Goal: Task Accomplishment & Management: Manage account settings

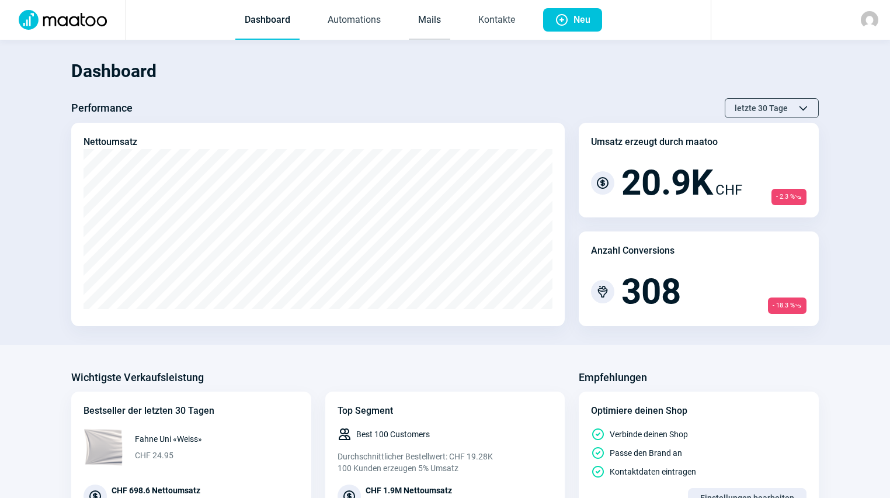
click at [434, 25] on link "Mails" at bounding box center [429, 20] width 41 height 39
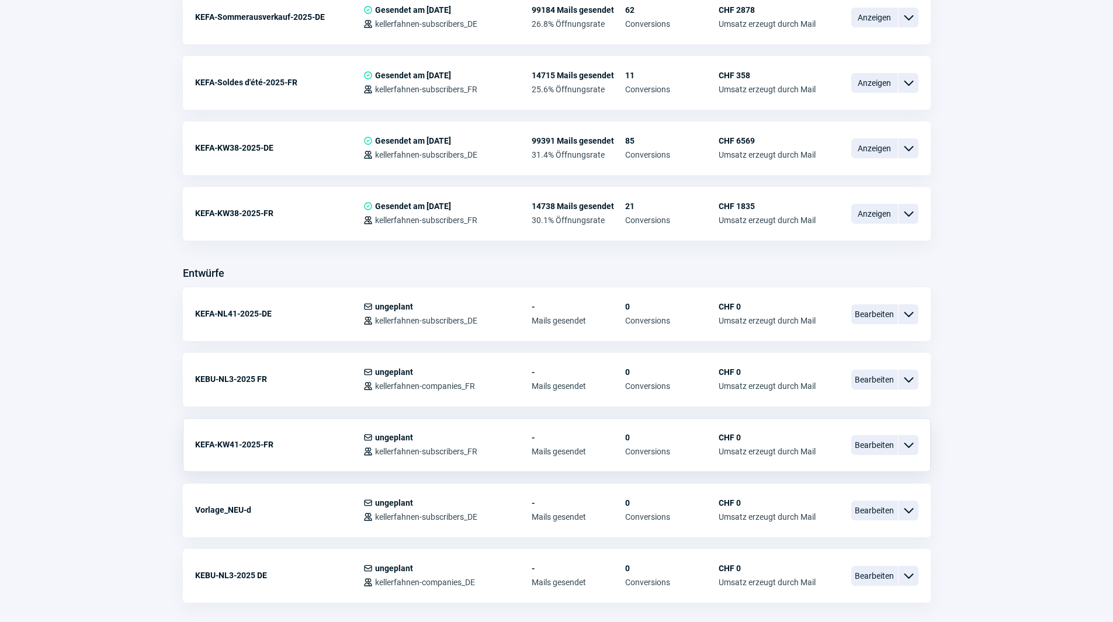
scroll to position [304, 0]
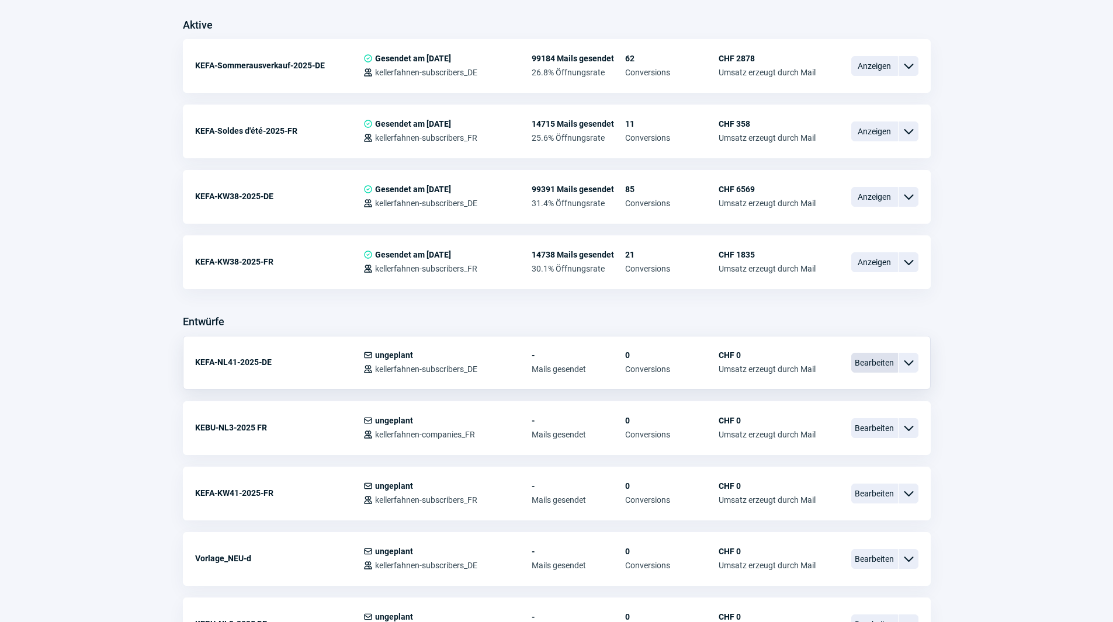
click at [880, 370] on span "Bearbeiten" at bounding box center [874, 363] width 47 height 20
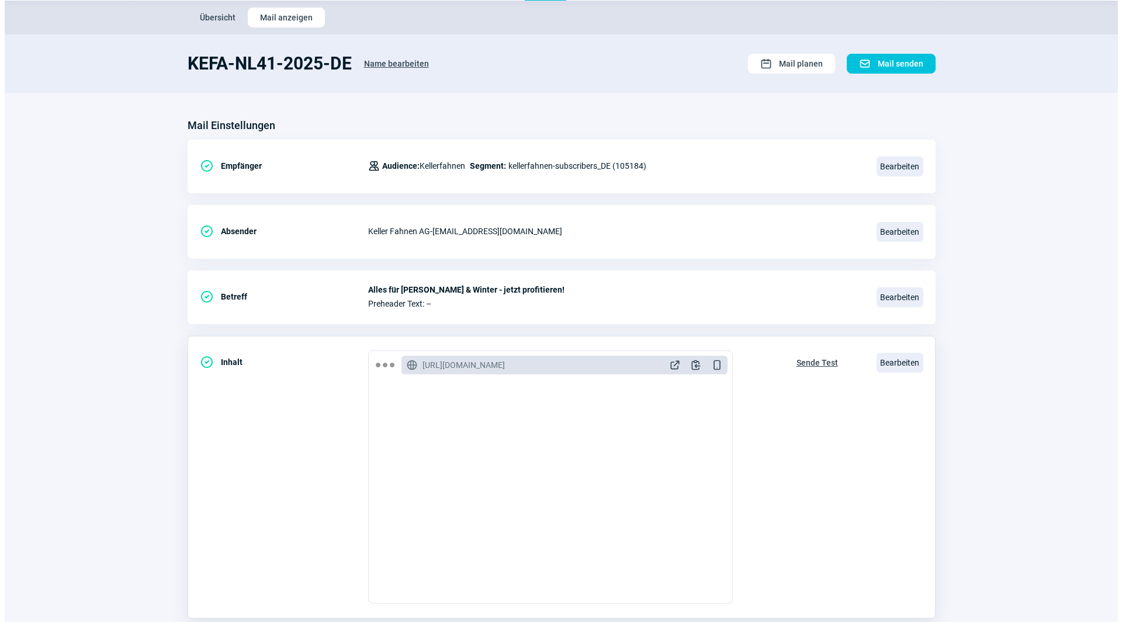
scroll to position [58, 0]
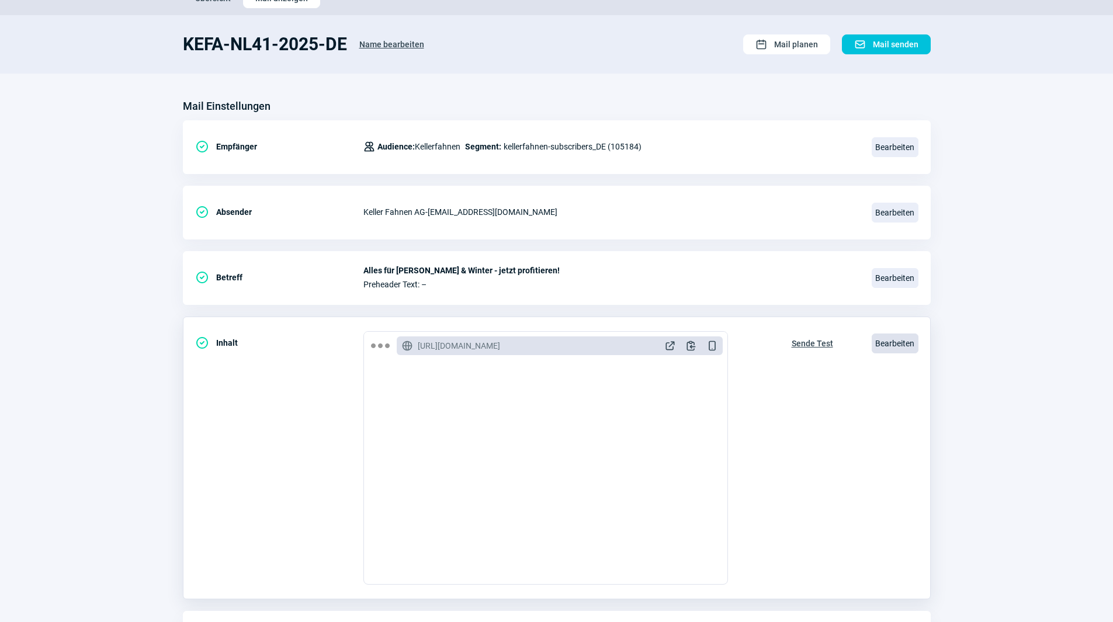
click at [890, 343] on span "Bearbeiten" at bounding box center [895, 344] width 47 height 20
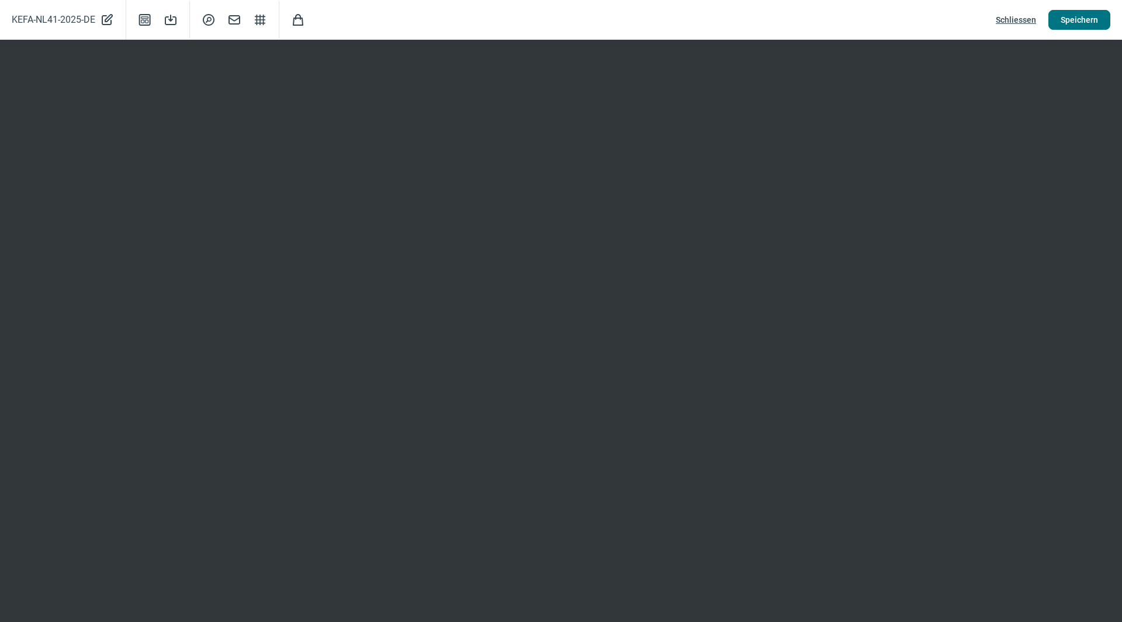
click at [890, 18] on span "Speichern" at bounding box center [1078, 20] width 37 height 19
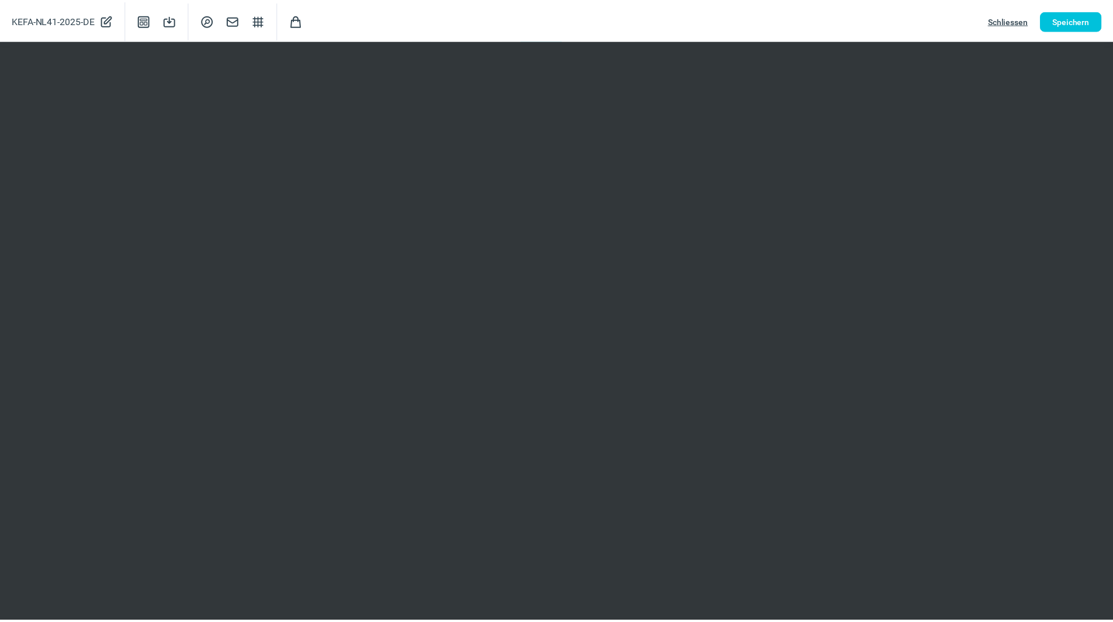
scroll to position [0, 0]
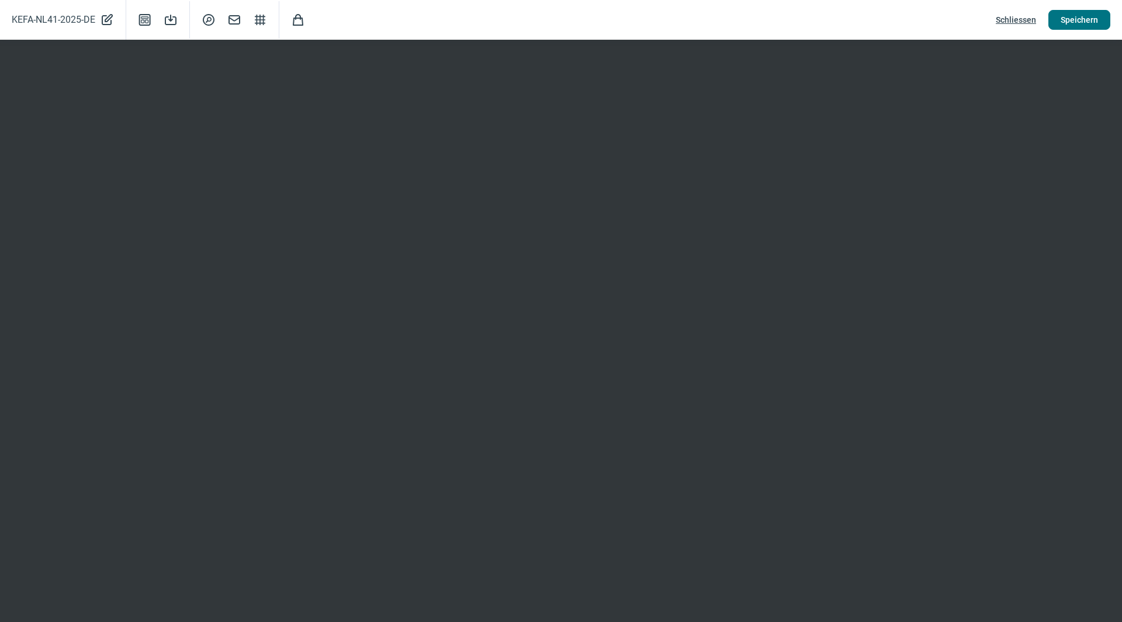
click at [890, 13] on span "Speichern" at bounding box center [1078, 20] width 37 height 19
click at [890, 20] on span "Speichern" at bounding box center [1078, 20] width 37 height 19
click at [890, 23] on span "Schliessen" at bounding box center [1015, 20] width 40 height 19
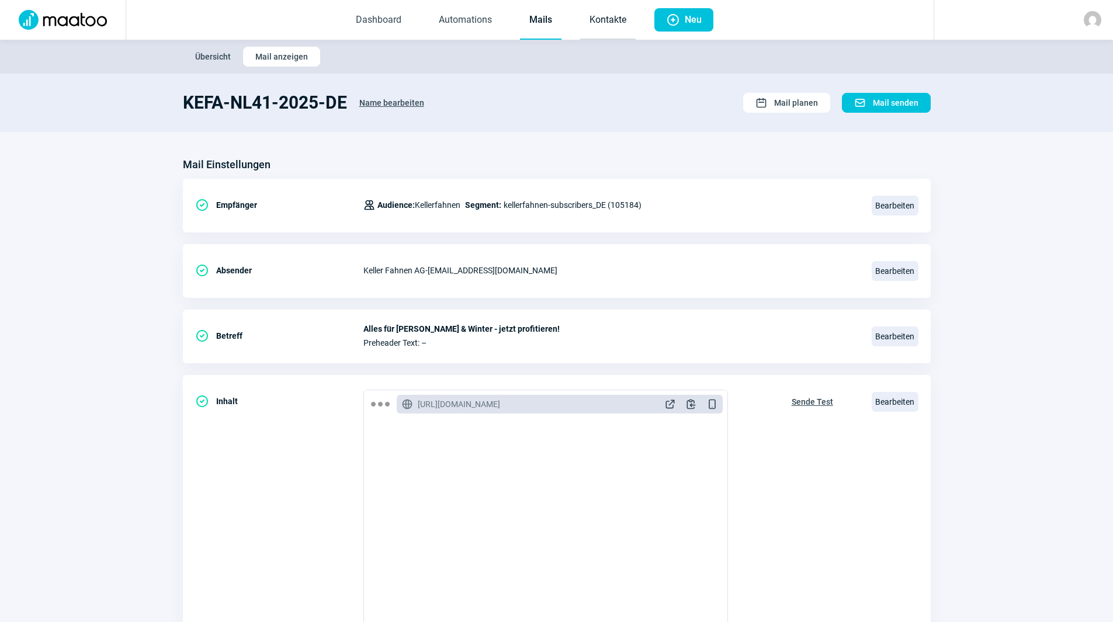
click at [591, 15] on link "Kontakte" at bounding box center [607, 20] width 55 height 39
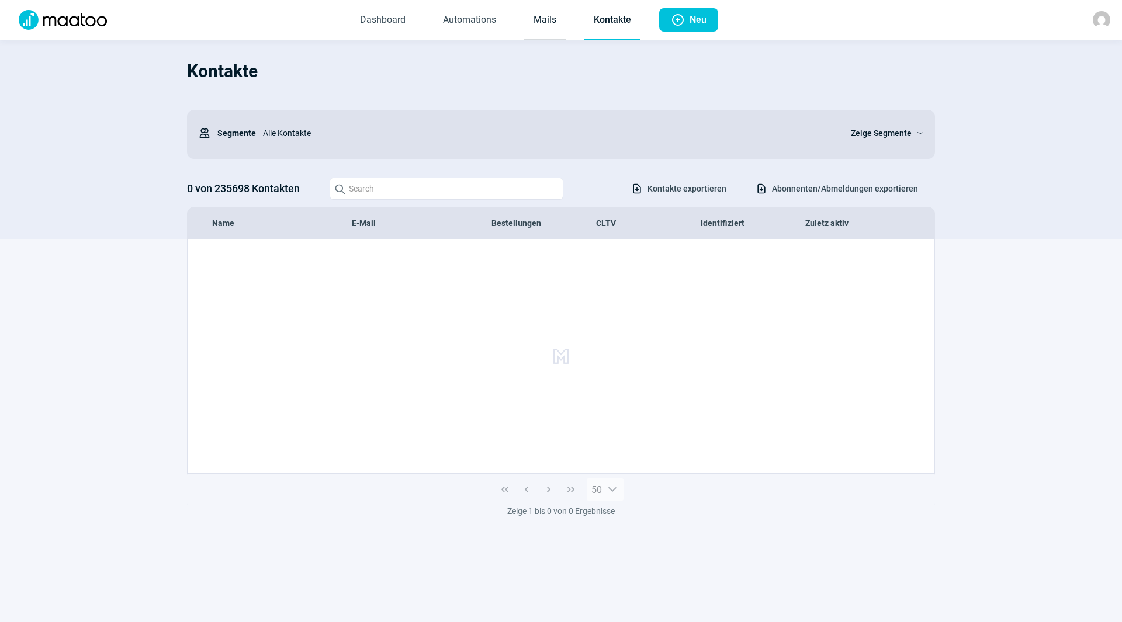
click at [547, 21] on link "Mails" at bounding box center [544, 20] width 41 height 39
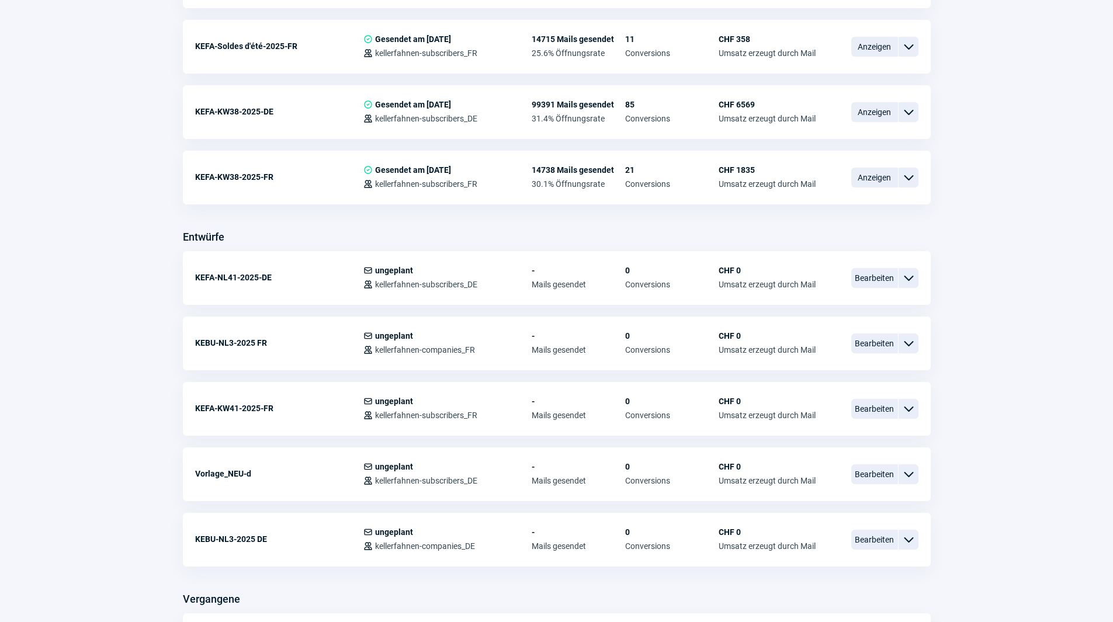
scroll to position [409, 0]
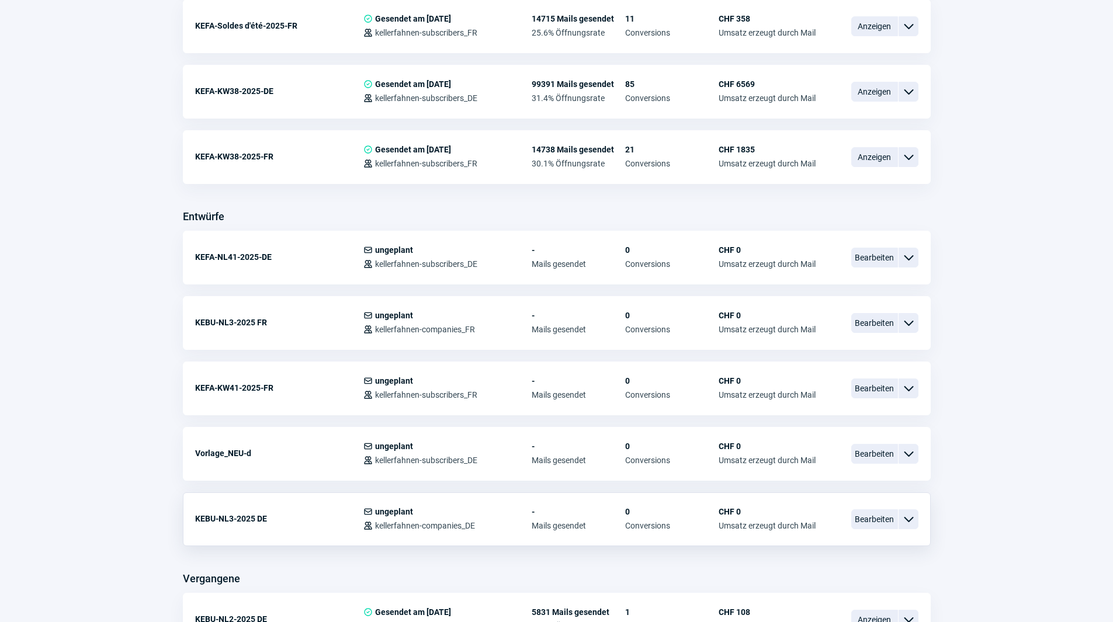
click at [232, 497] on div "KEBU-NL3-2025 DE" at bounding box center [279, 518] width 168 height 23
click at [876, 497] on span "Bearbeiten" at bounding box center [874, 519] width 47 height 20
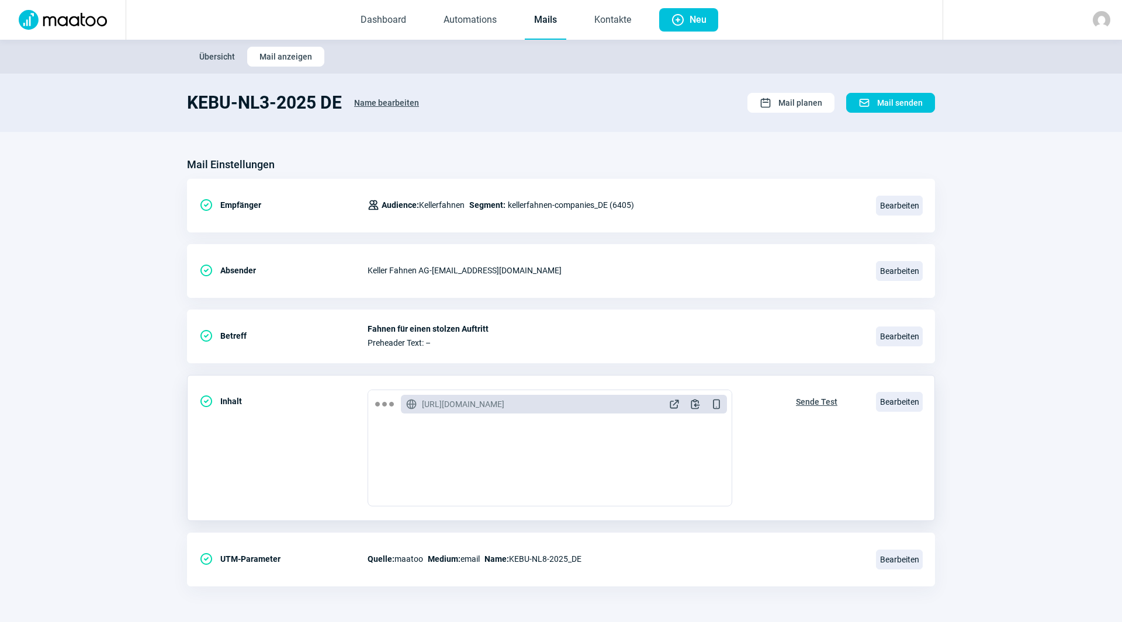
click at [815, 401] on span "Sende Test" at bounding box center [816, 402] width 41 height 19
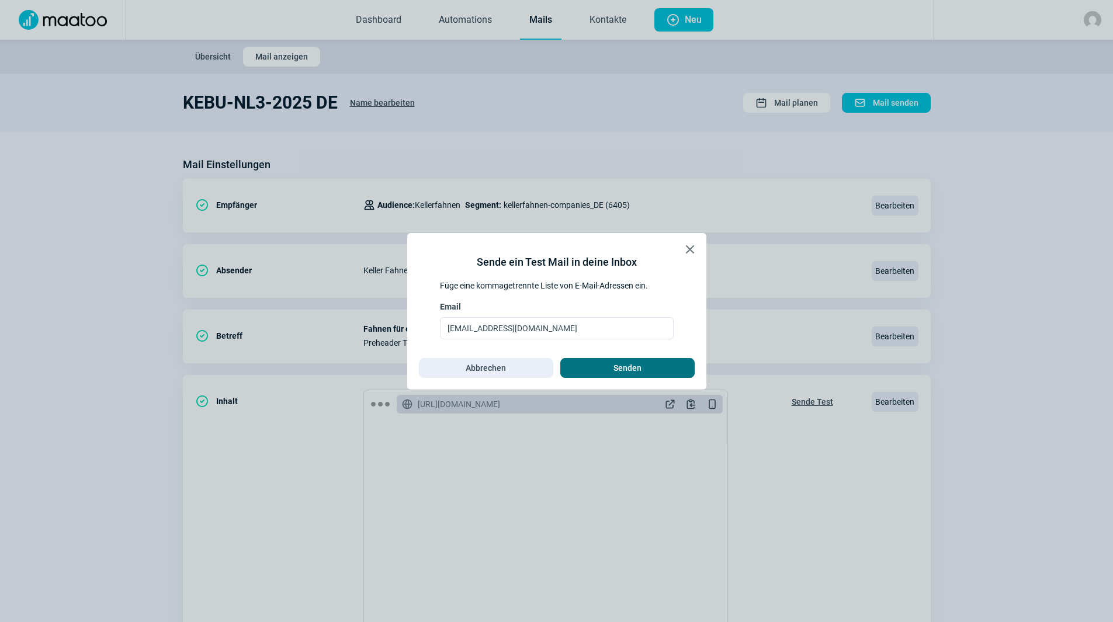
click at [647, 370] on span "Senden" at bounding box center [627, 368] width 110 height 19
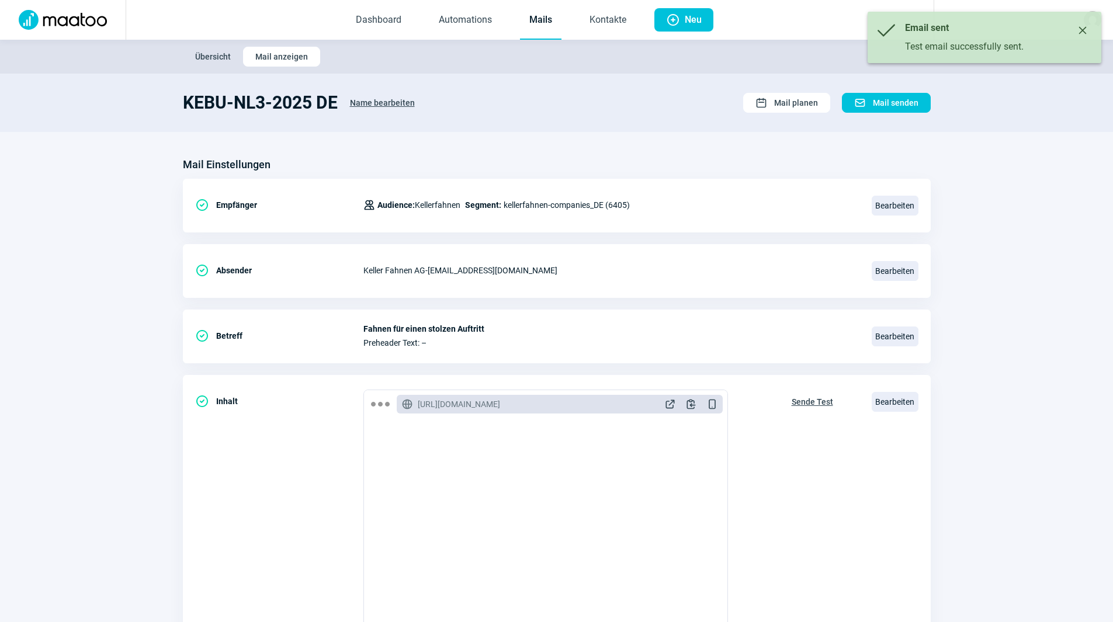
scroll to position [409, 0]
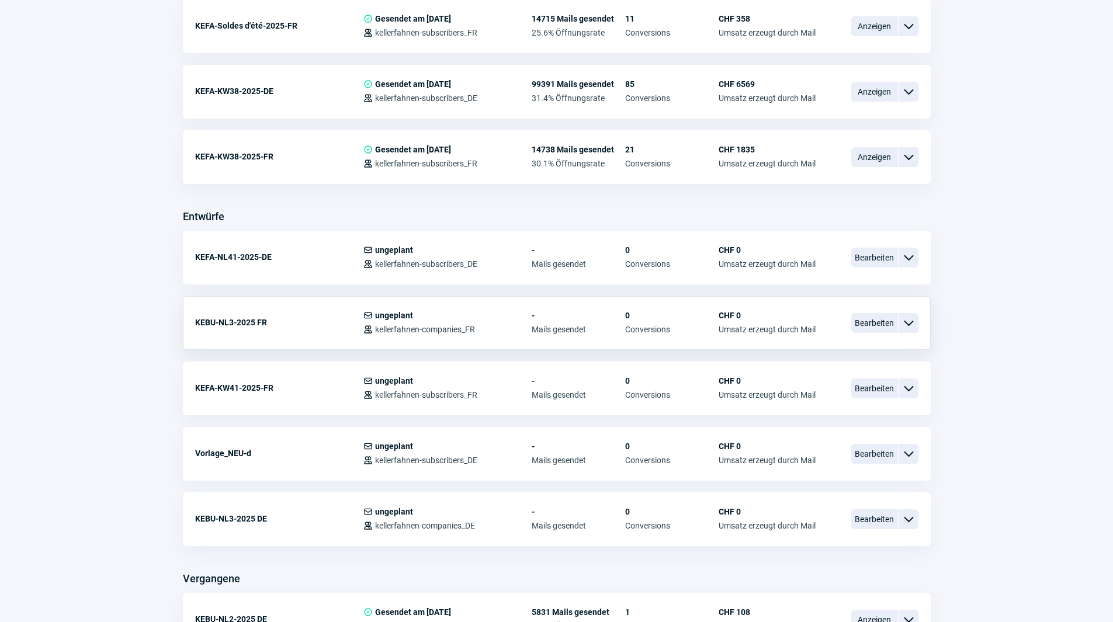
click at [890, 324] on span "ChevronDown icon" at bounding box center [908, 323] width 14 height 14
click at [877, 318] on span "Bearbeiten" at bounding box center [874, 323] width 47 height 20
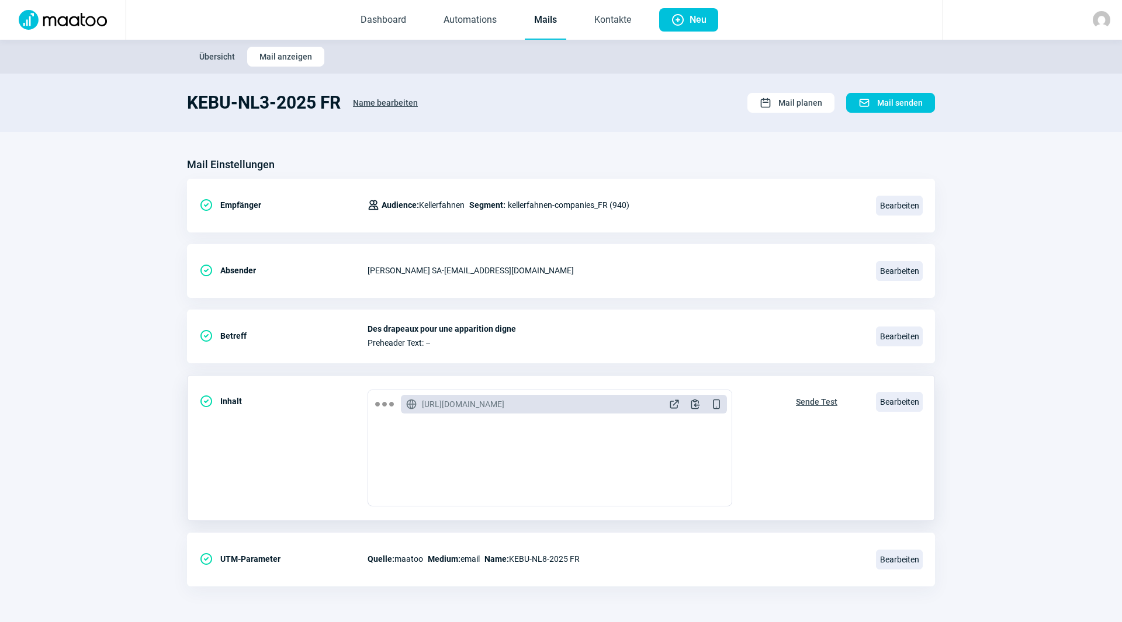
click at [818, 402] on span "Sende Test" at bounding box center [816, 402] width 41 height 19
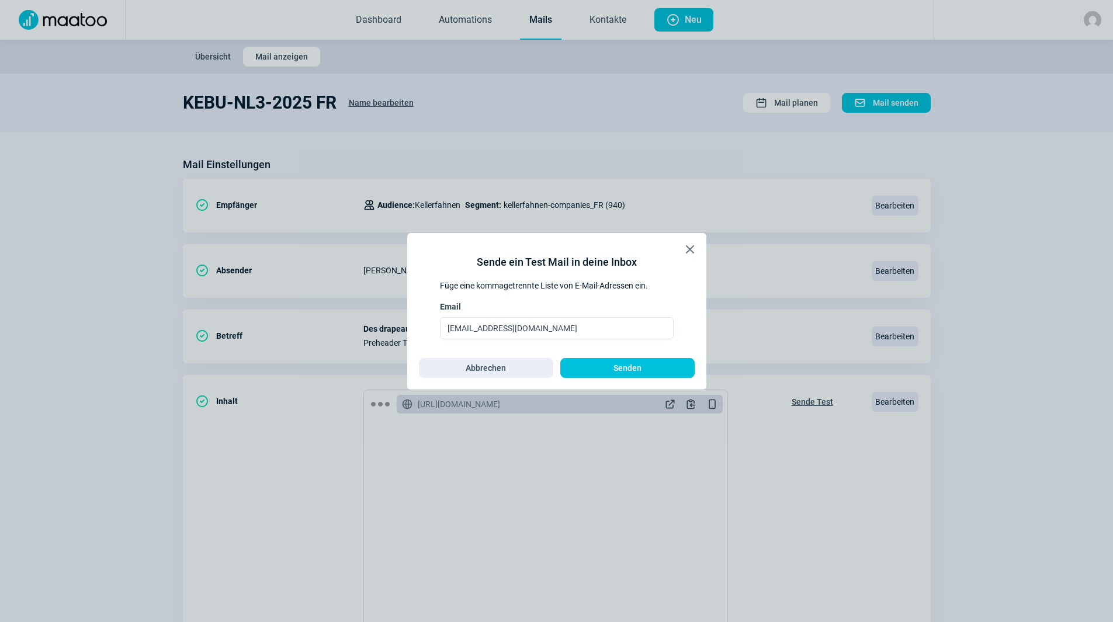
click at [627, 367] on span "Senden" at bounding box center [627, 368] width 28 height 19
